Goal: Task Accomplishment & Management: Manage account settings

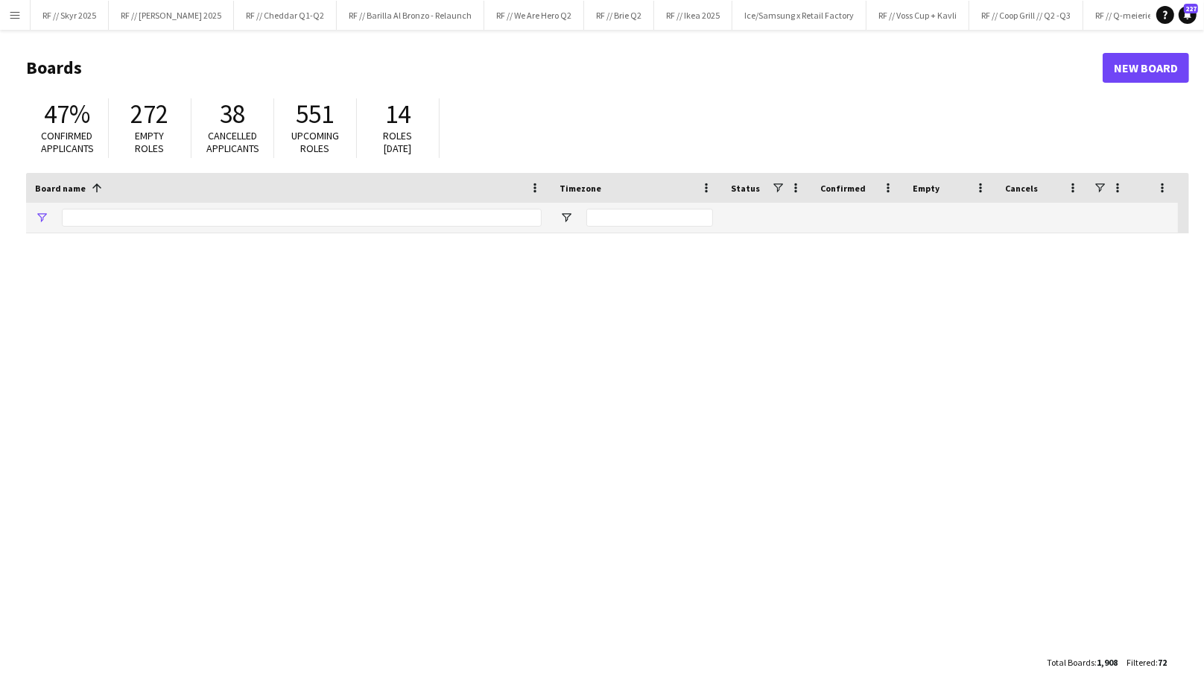
type input "****"
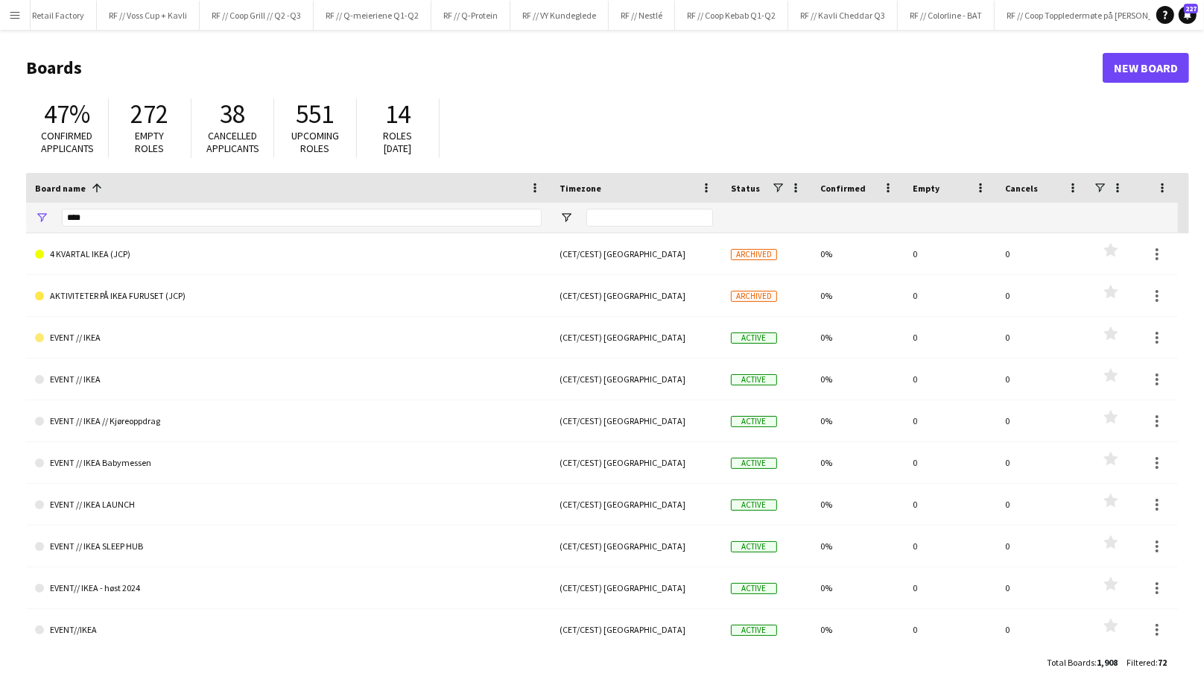
scroll to position [0, 829]
click at [748, 11] on button "RF // Kavli Cheddar Q3 Close" at bounding box center [785, 15] width 110 height 29
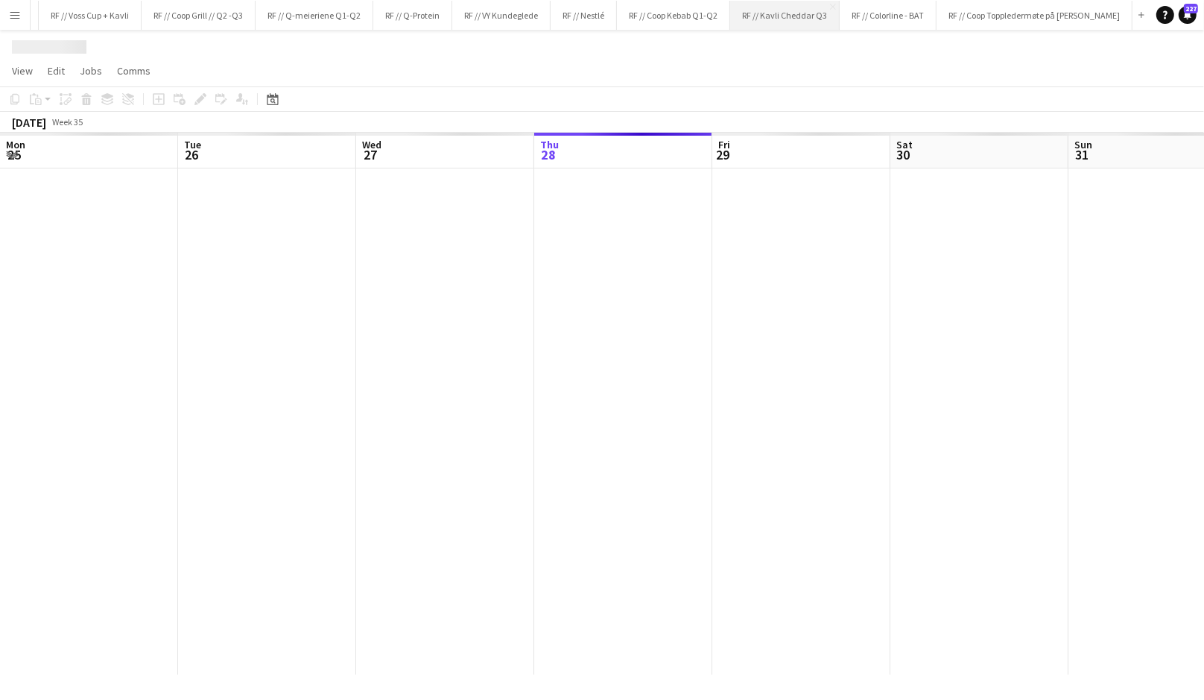
scroll to position [0, 356]
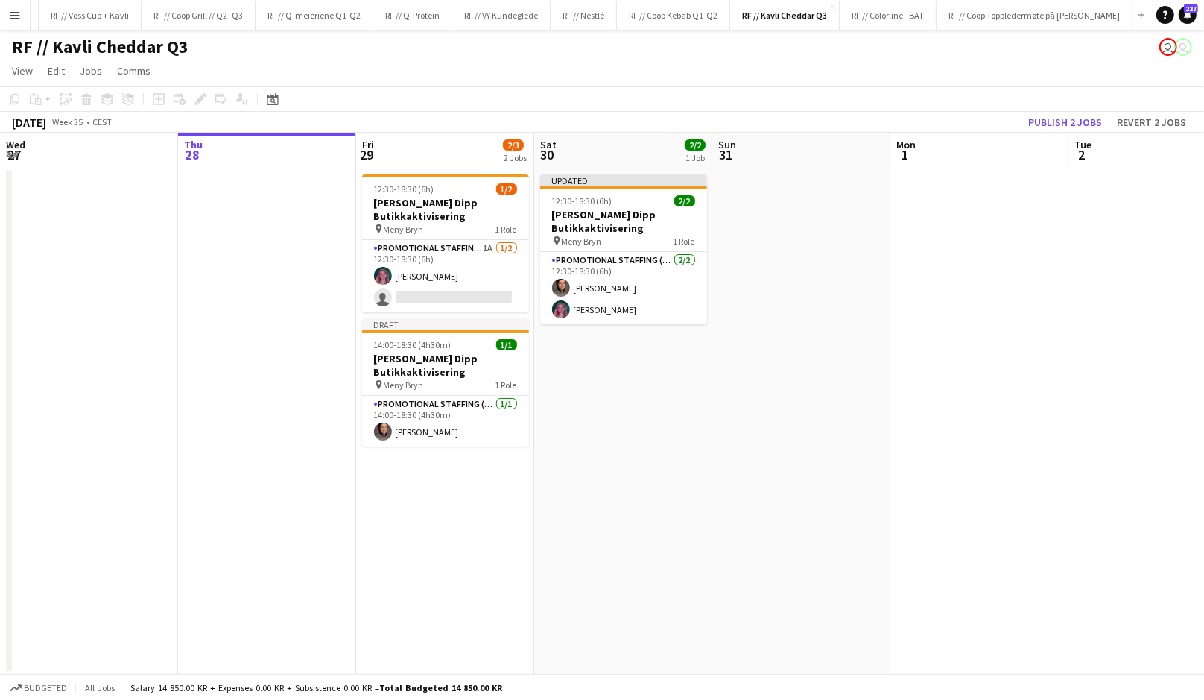
click at [620, 428] on app-date-cell "Updated 12:30-18:30 (6h) 2/2 Kavli Cheddar Dipp Butikkaktivisering pin Meny Bry…" at bounding box center [623, 421] width 178 height 506
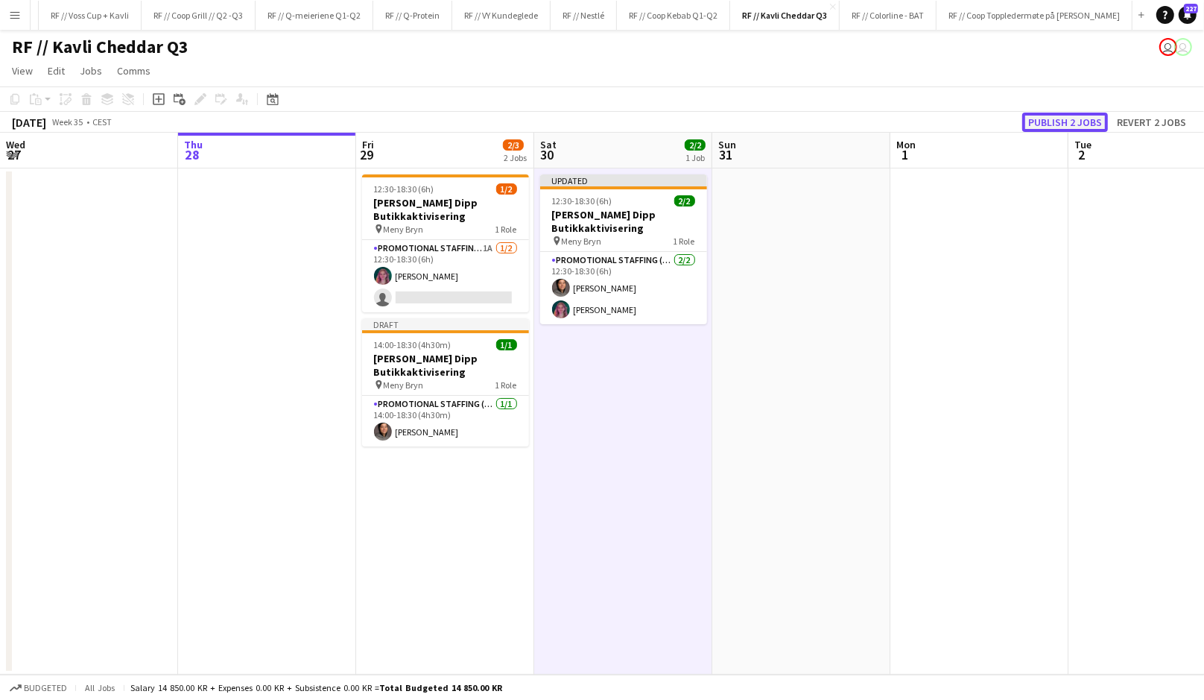
click at [1087, 120] on button "Publish 2 jobs" at bounding box center [1066, 122] width 86 height 19
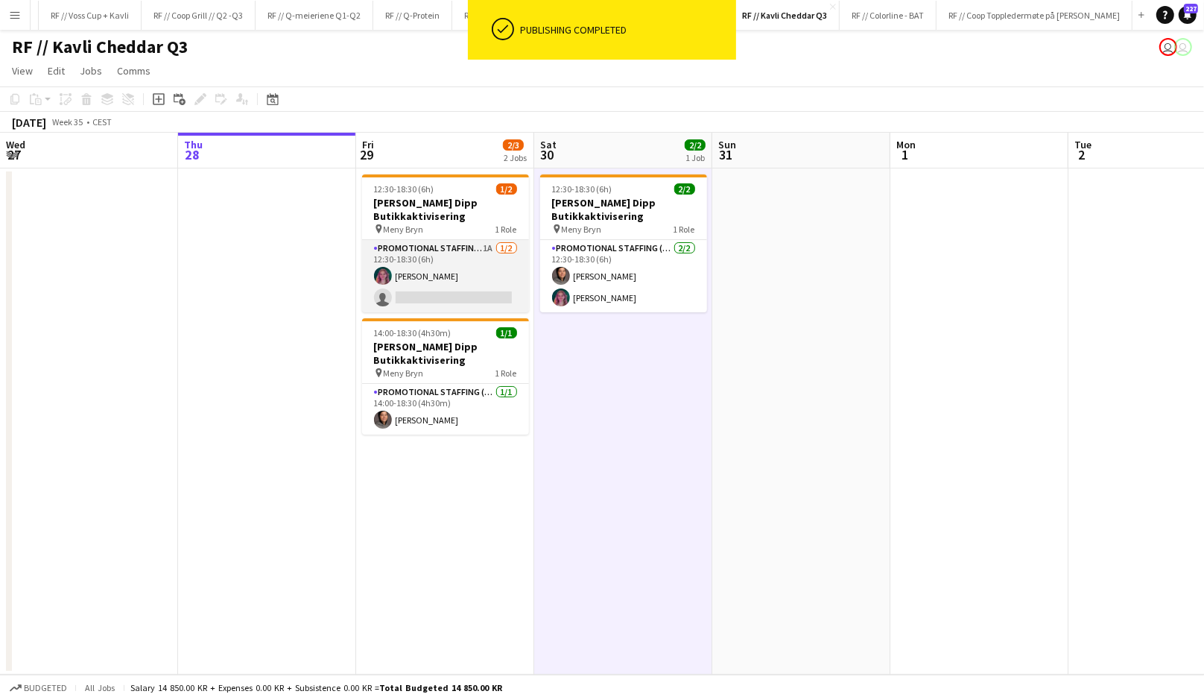
click at [408, 274] on app-card-role "Promotional Staffing (Promotional Staff) 1A 1/2 12:30-18:30 (6h) Aida Rendahl s…" at bounding box center [445, 276] width 167 height 72
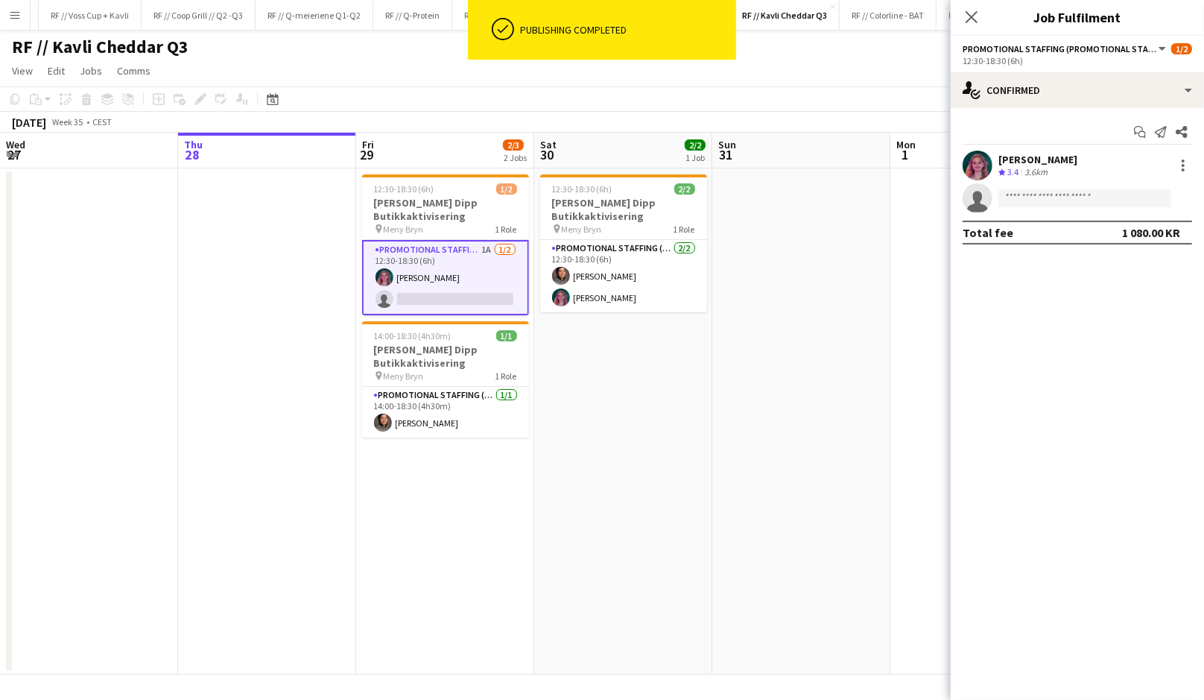
click at [1032, 160] on div "[PERSON_NAME]" at bounding box center [1038, 159] width 79 height 13
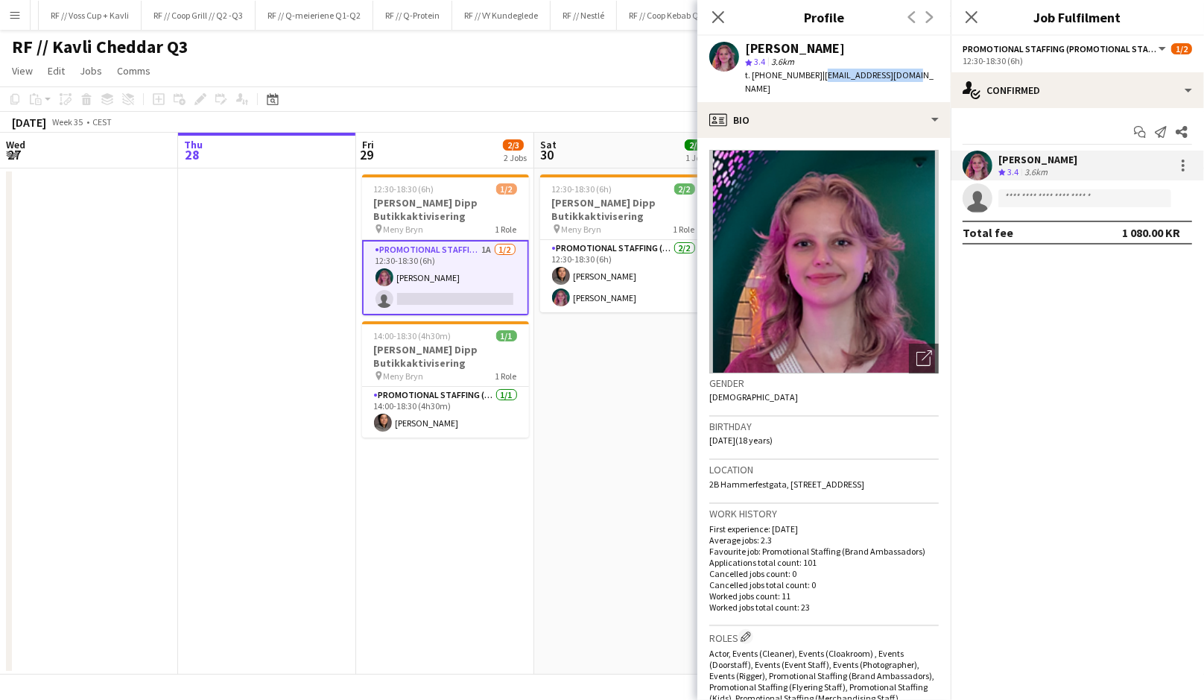
drag, startPoint x: 898, startPoint y: 77, endPoint x: 808, endPoint y: 75, distance: 90.2
click at [808, 75] on div "Aida Rendahl star 3.4 3.6km t. +4745066509 | aidasgr100@gmail.com" at bounding box center [824, 69] width 253 height 66
copy span "aidasgr100@gmail.com"
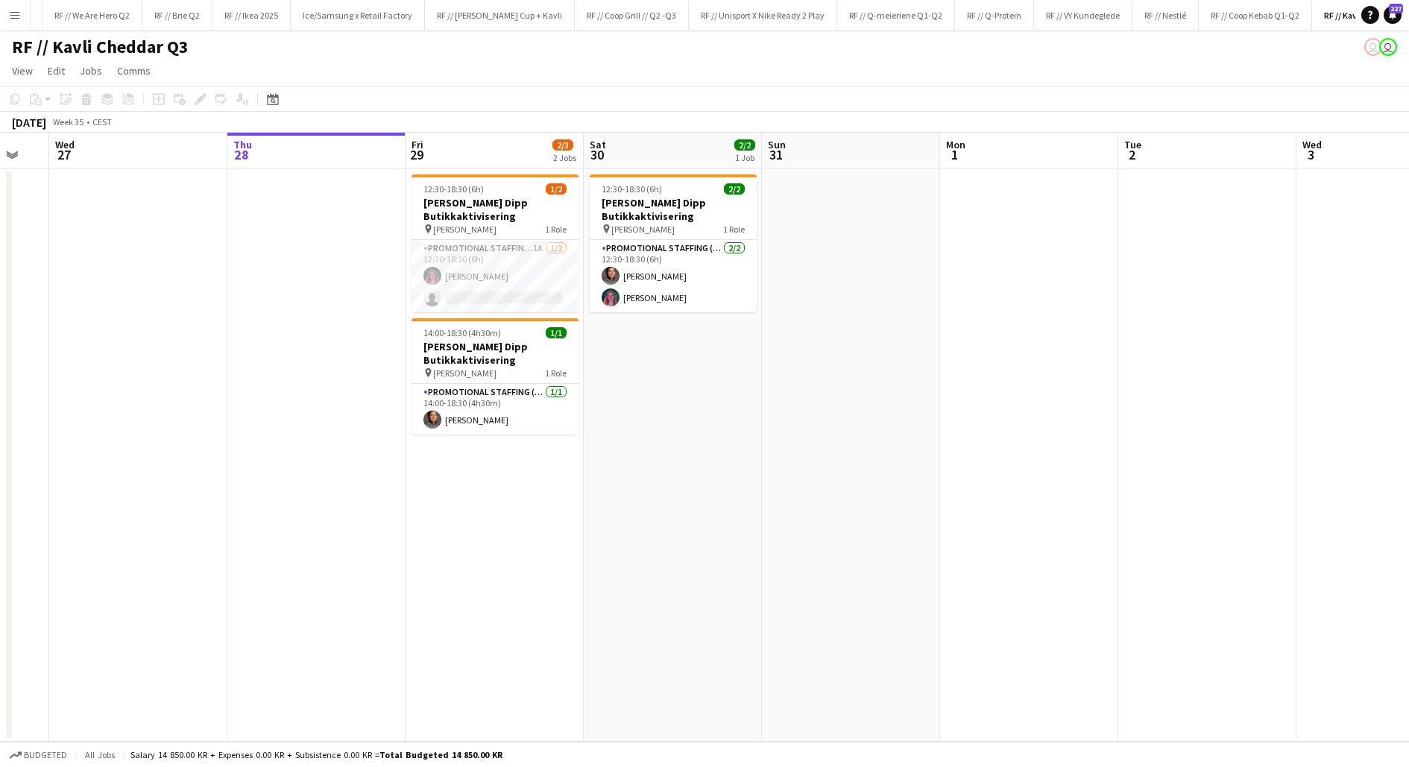
scroll to position [0, 306]
click at [642, 283] on app-card-role "Promotional Staffing (Promotional Staff) [DATE] 12:30-18:30 (6h) [PERSON_NAME] …" at bounding box center [673, 276] width 167 height 72
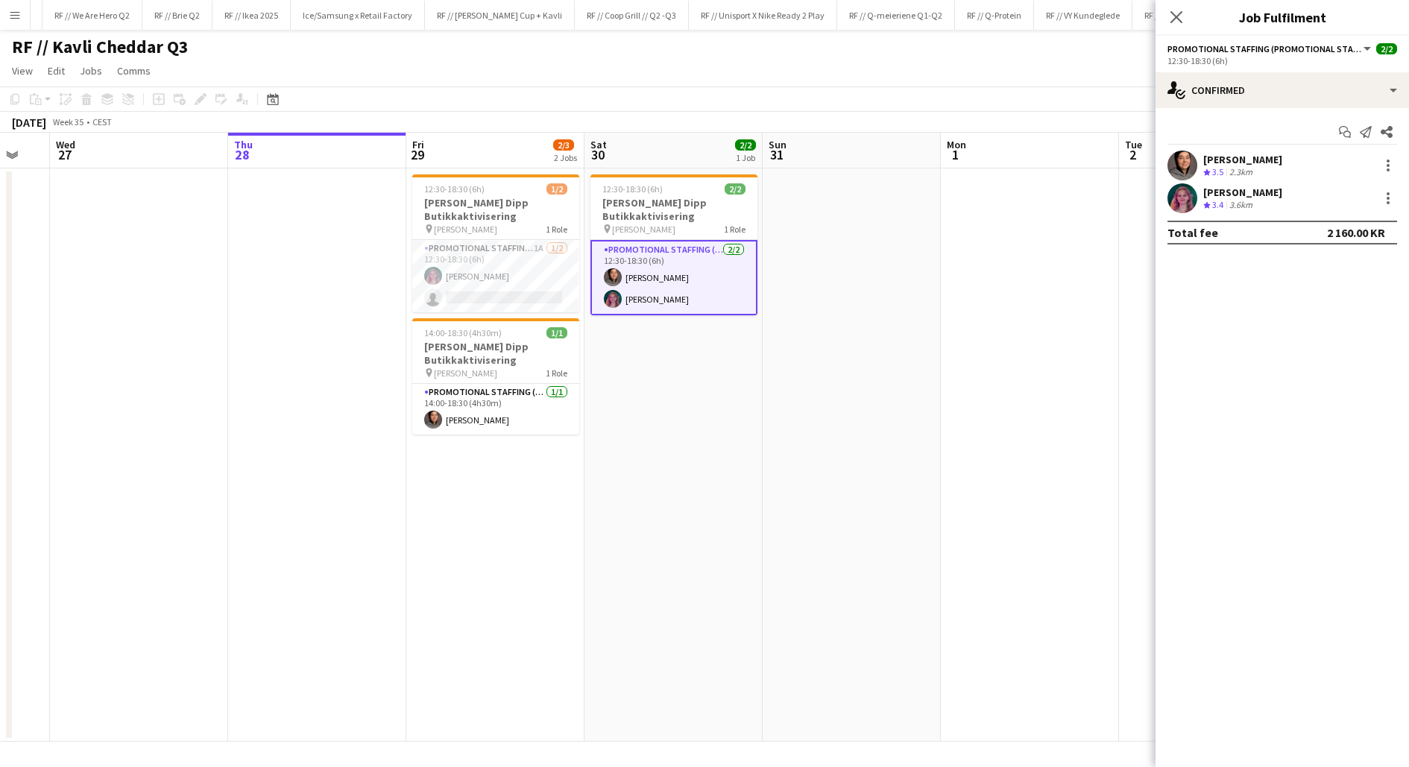
click at [1192, 165] on app-user-avatar at bounding box center [1182, 166] width 30 height 30
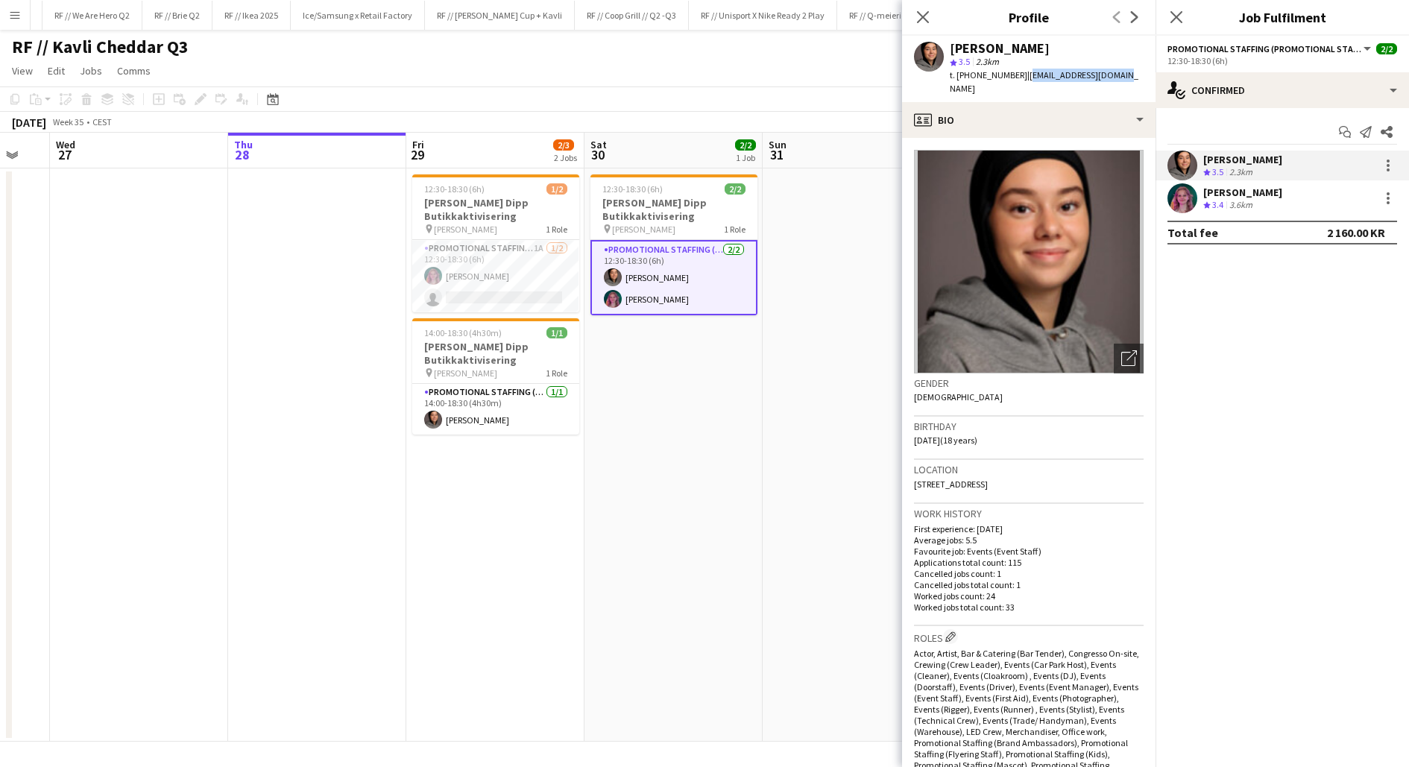
drag, startPoint x: 1096, startPoint y: 72, endPoint x: 1012, endPoint y: 70, distance: 83.5
click at [1012, 70] on span "| [EMAIL_ADDRESS][DOMAIN_NAME]" at bounding box center [1044, 81] width 189 height 25
copy span "[EMAIL_ADDRESS][DOMAIN_NAME]"
